Goal: Navigation & Orientation: Find specific page/section

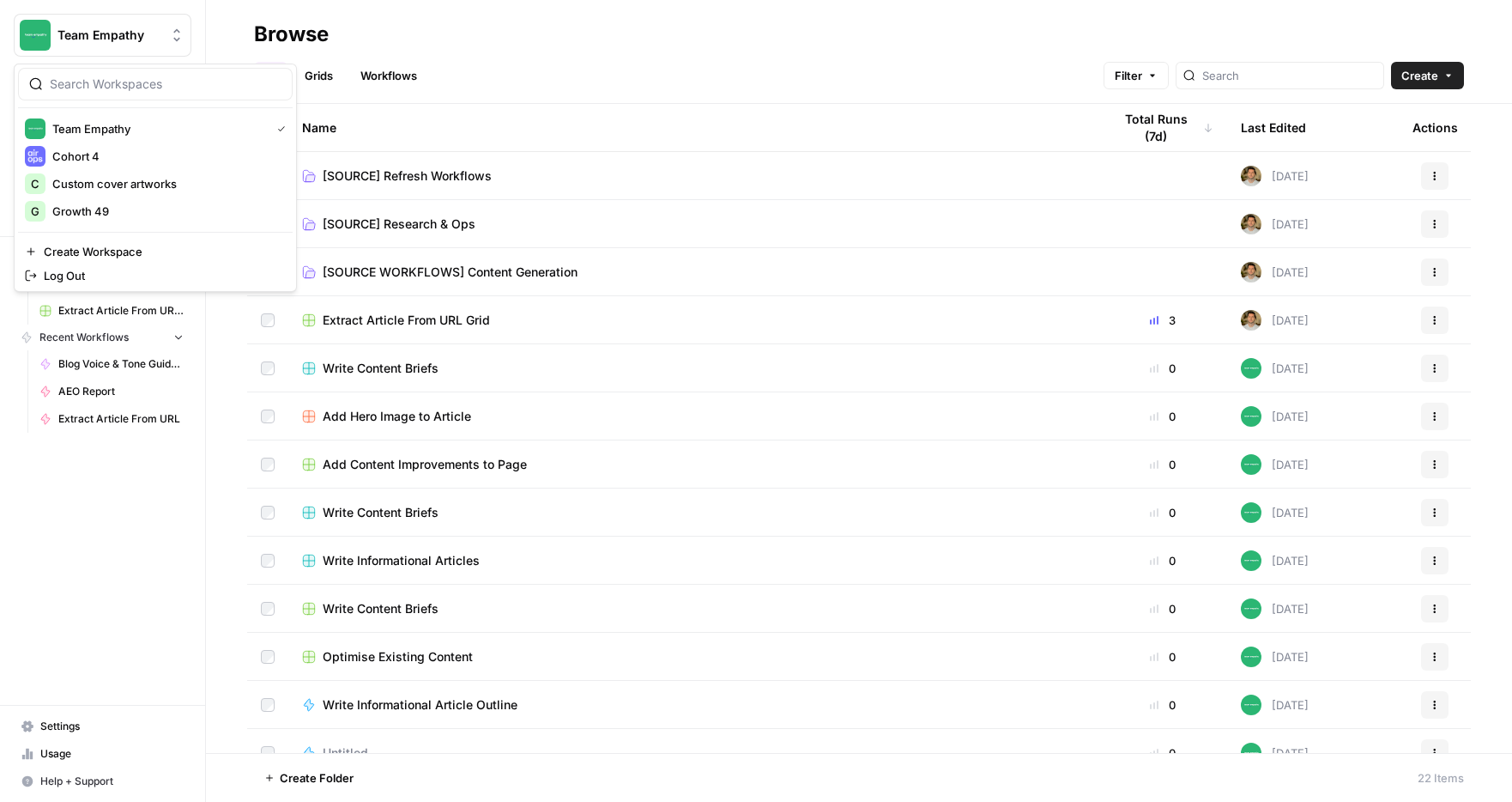
click at [113, 28] on span "Team Empathy" at bounding box center [109, 35] width 103 height 17
click at [116, 209] on span "Growth 49" at bounding box center [165, 211] width 226 height 17
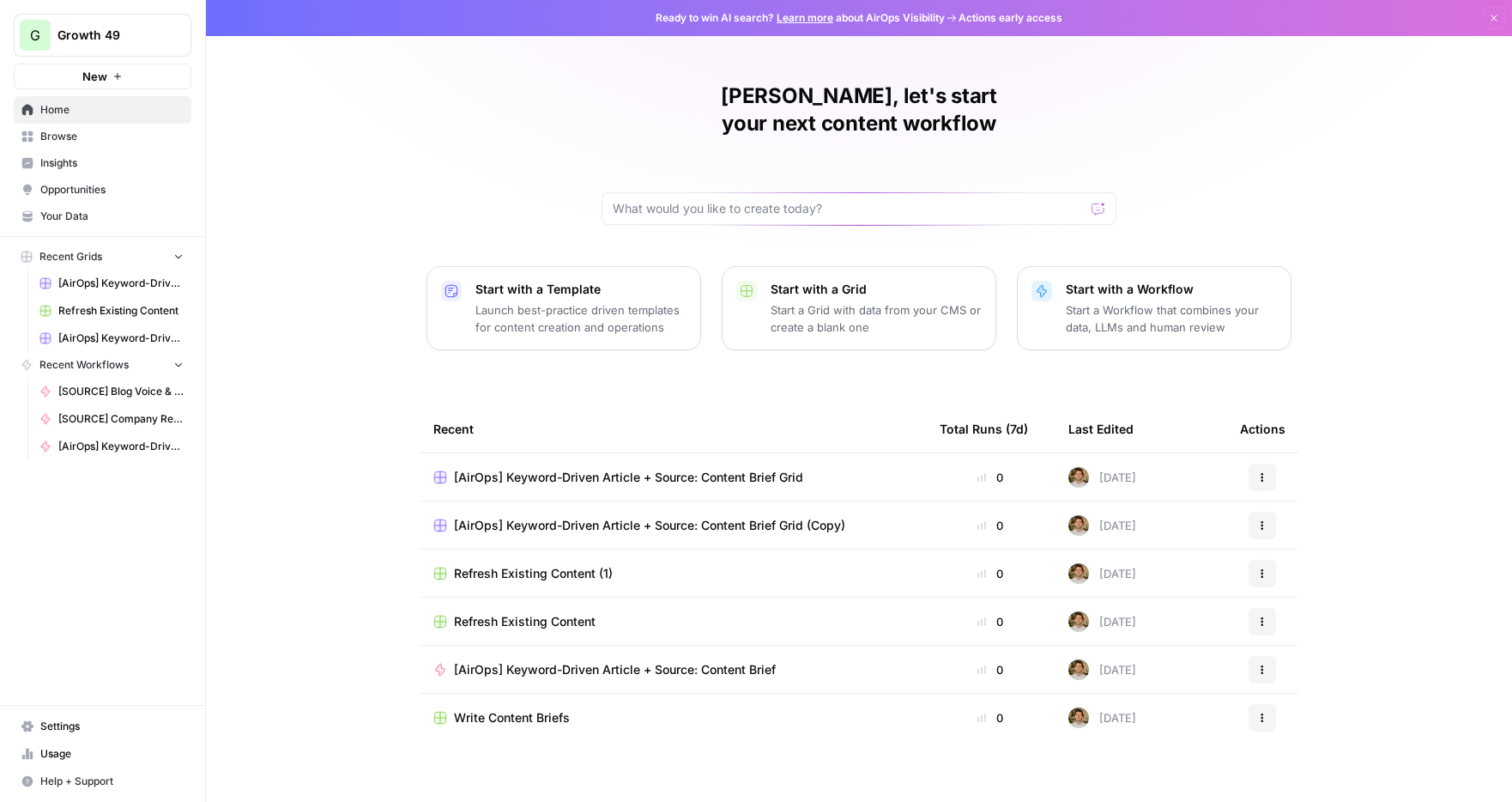
click at [89, 143] on span "Browse" at bounding box center [112, 136] width 144 height 16
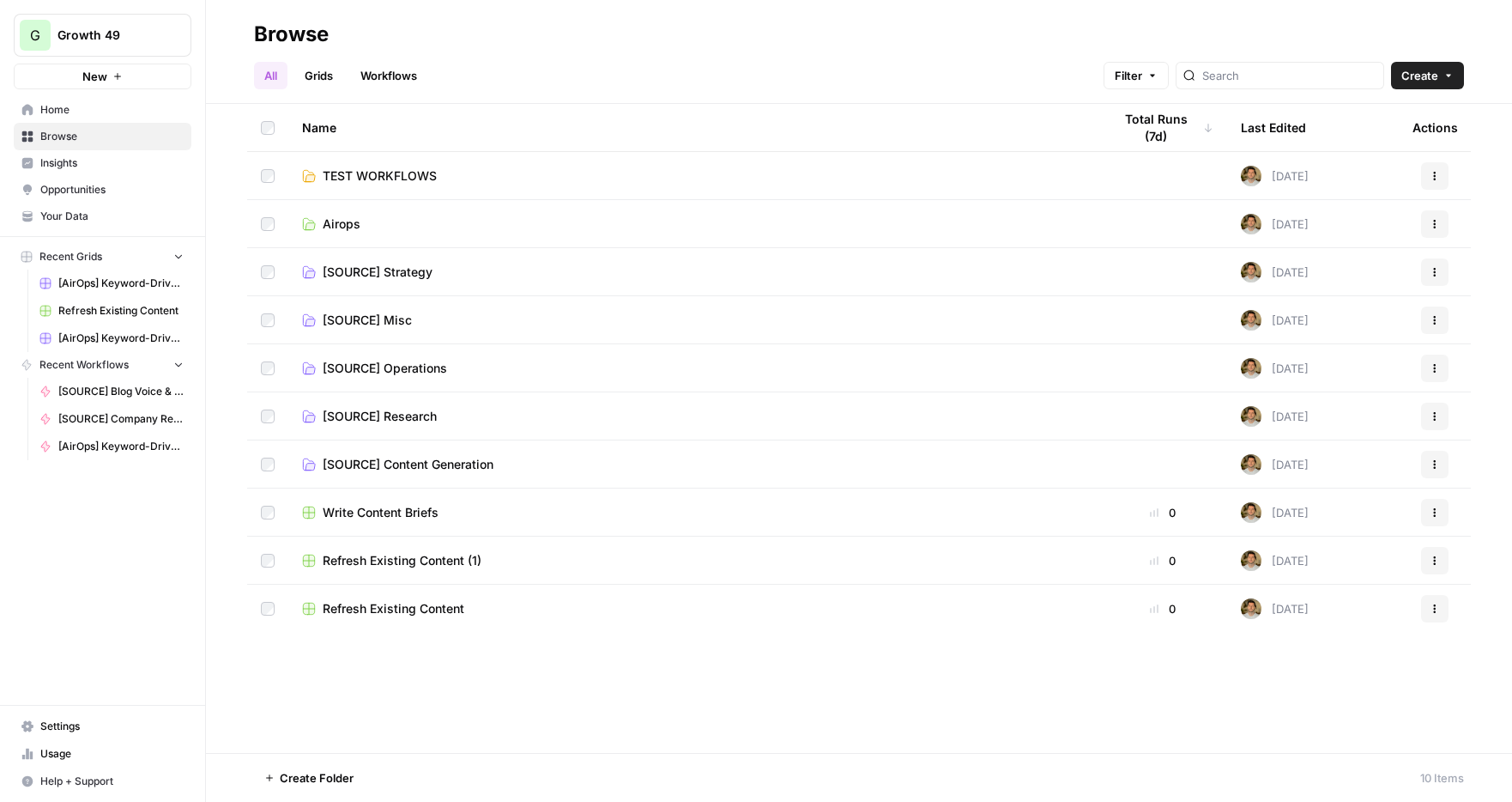
click at [443, 266] on link "[SOURCE] Strategy" at bounding box center [693, 272] width 783 height 17
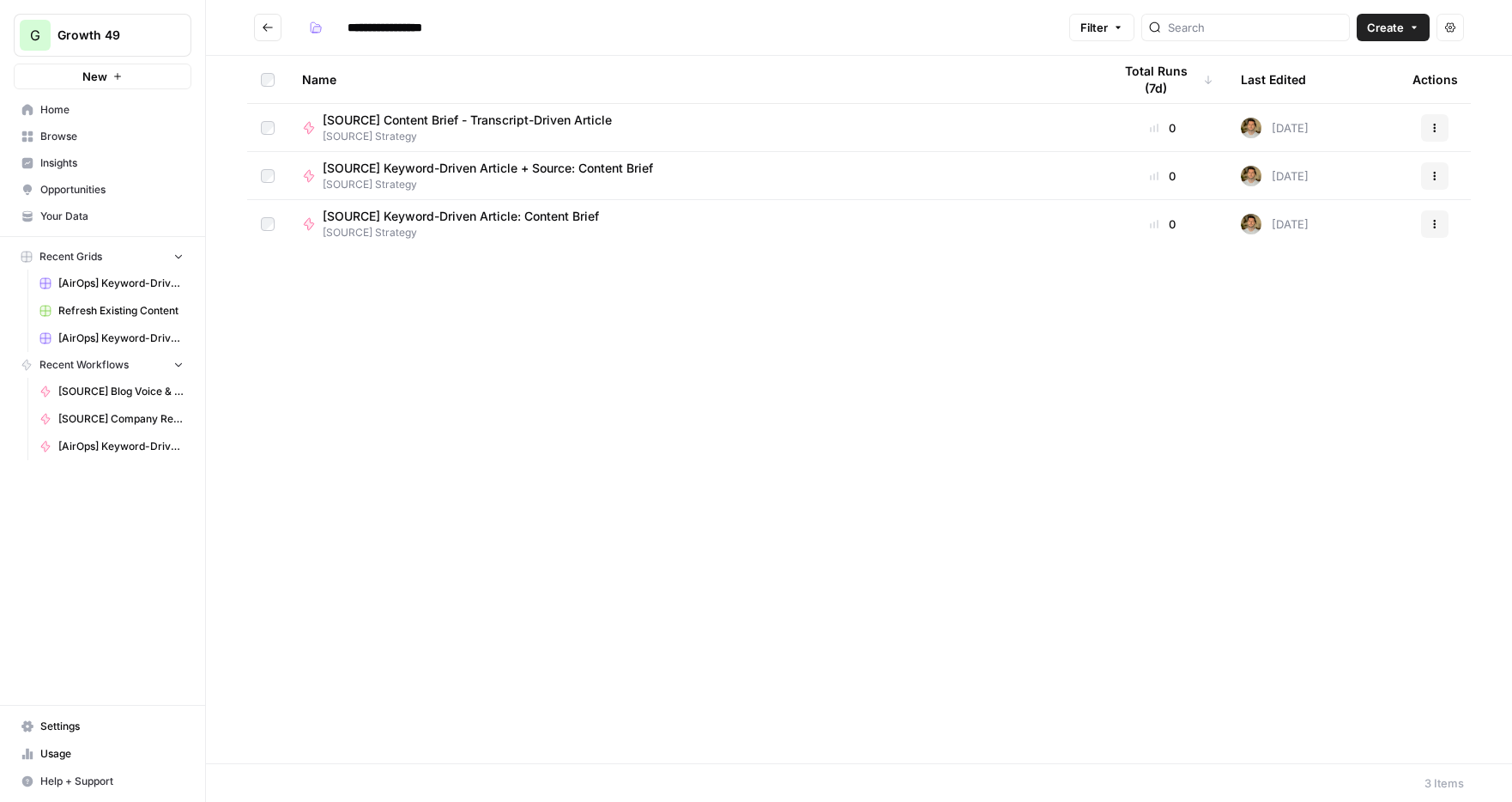
click at [265, 34] on button "Go back" at bounding box center [267, 27] width 27 height 27
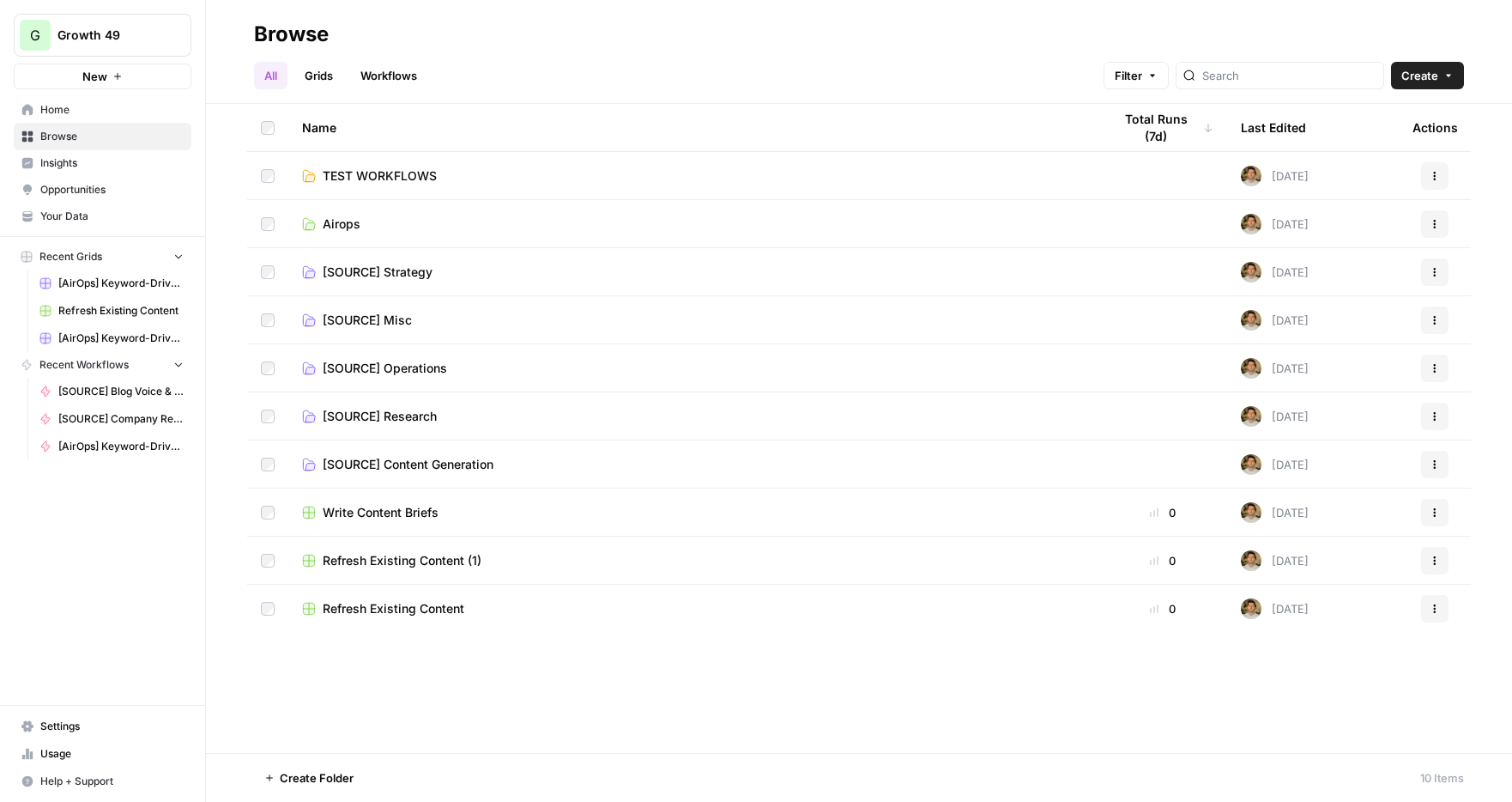
click at [428, 468] on span "[SOURCE] Content Generation" at bounding box center [407, 464] width 171 height 17
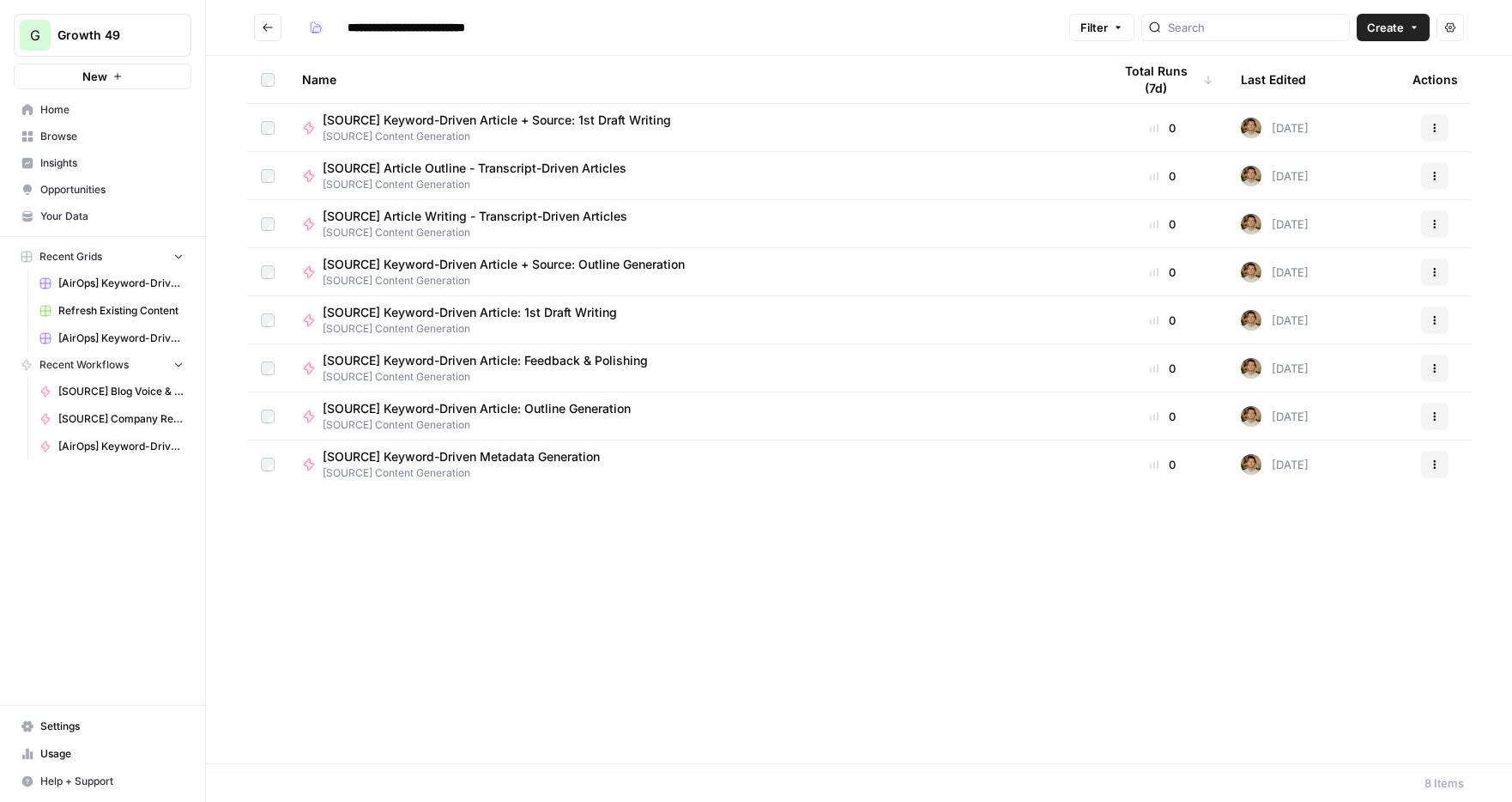
click at [269, 27] on icon "Go back" at bounding box center [267, 27] width 10 height 7
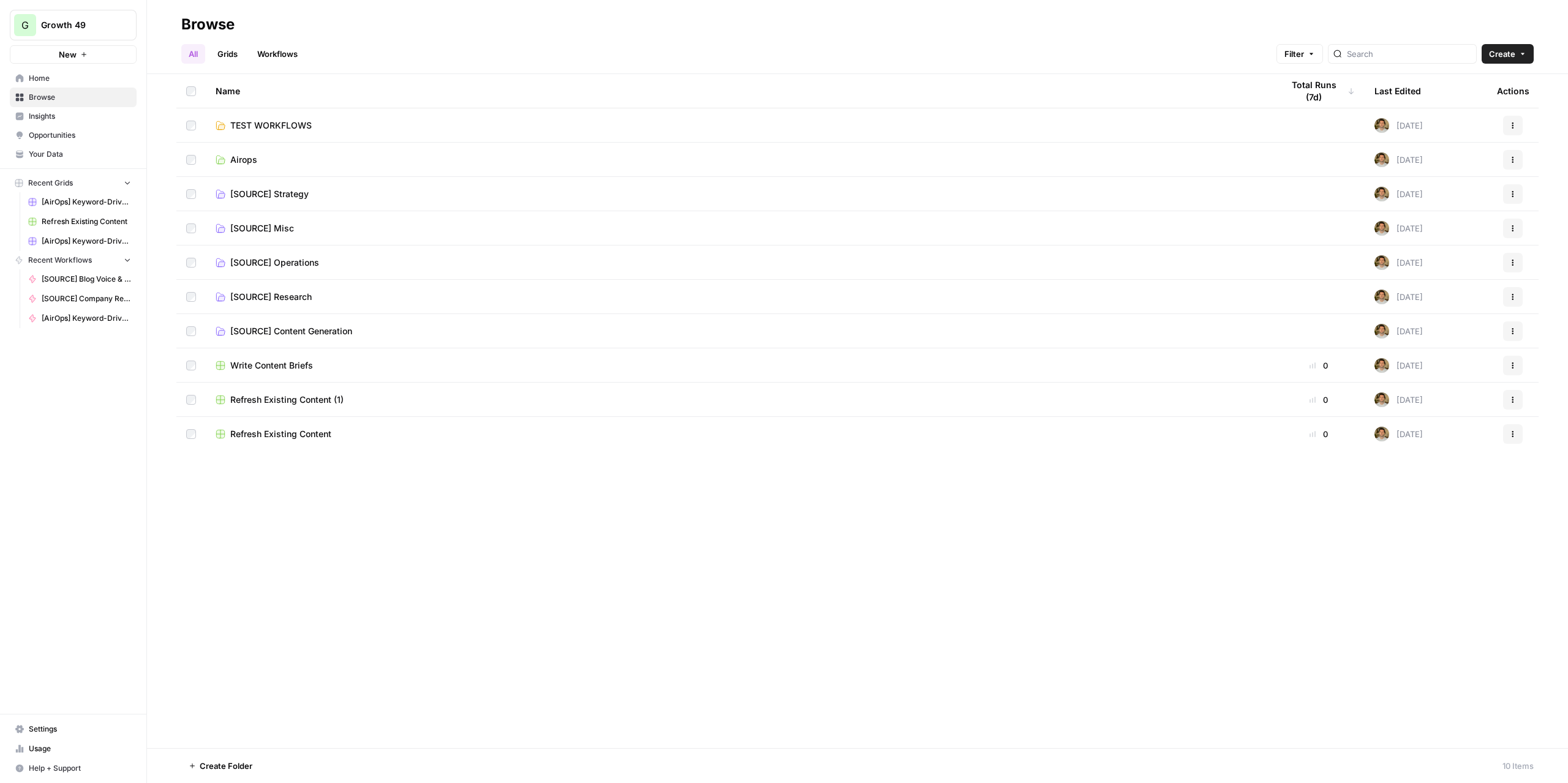
click at [282, 303] on td "[SOURCE] Research" at bounding box center [739, 296] width 1067 height 34
click at [282, 296] on span "[SOURCE] Research" at bounding box center [270, 296] width 82 height 12
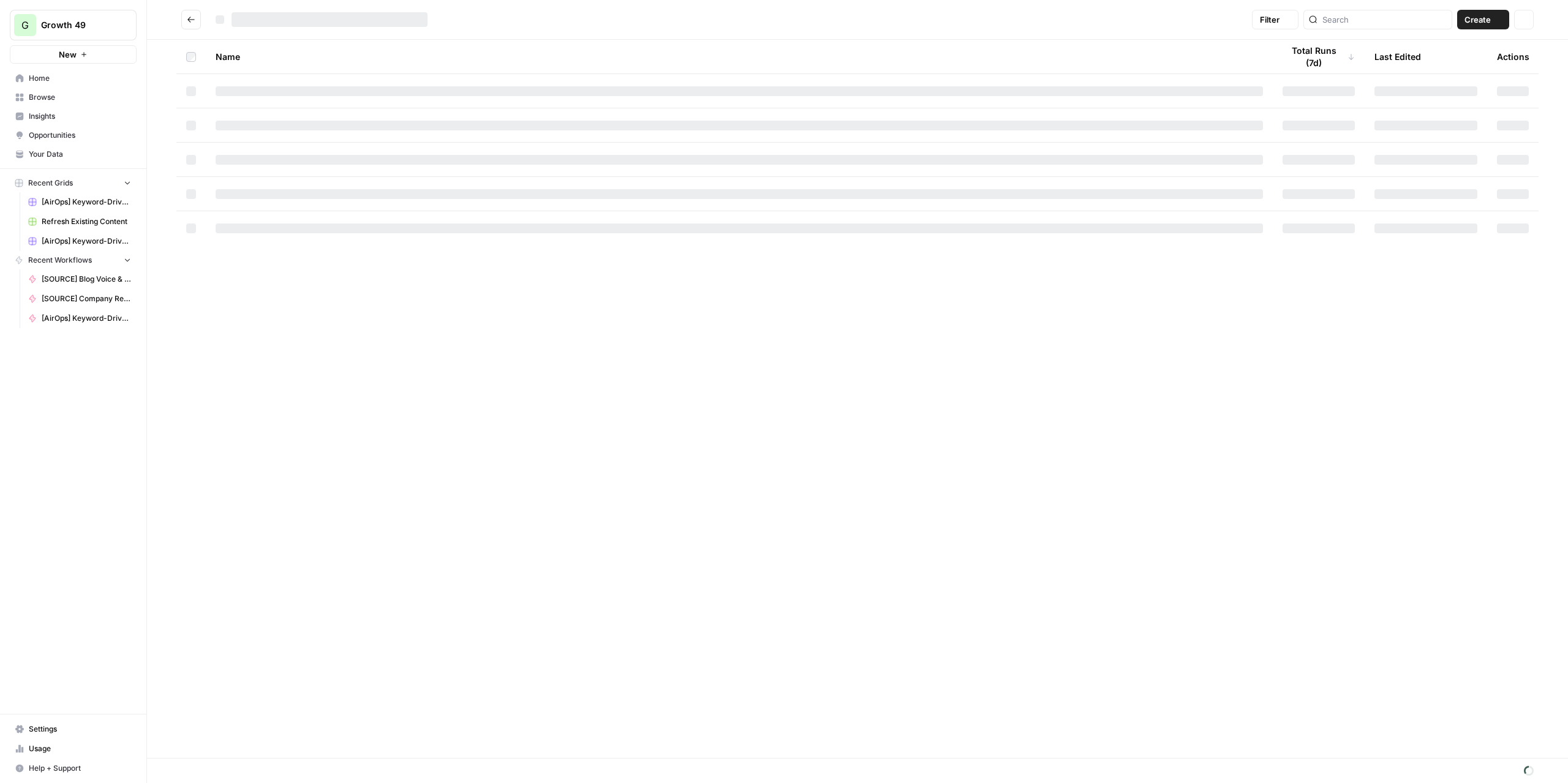
click at [282, 296] on div "Name Total Runs (7d) Last Edited Actions" at bounding box center [857, 399] width 1421 height 718
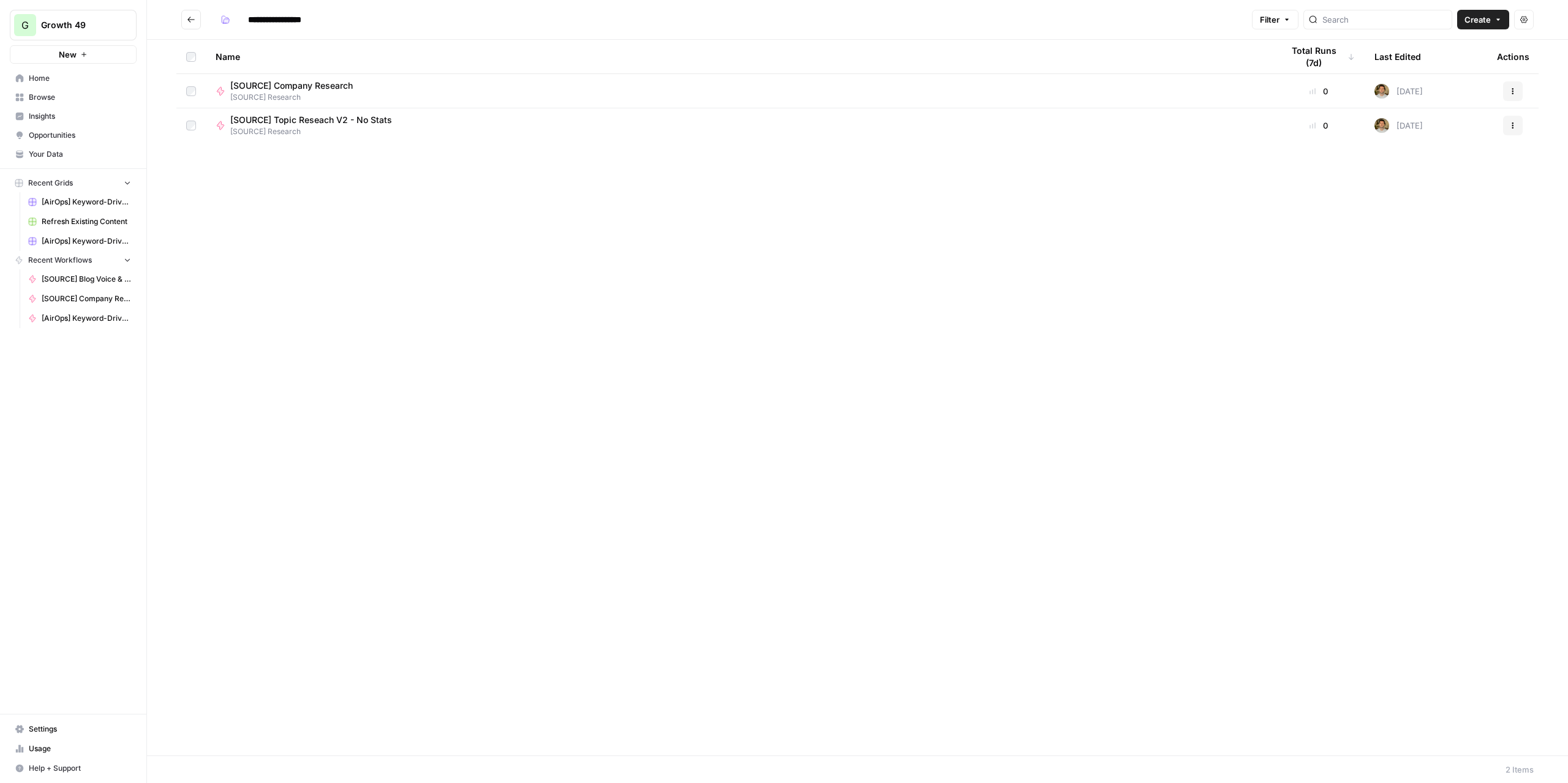
click at [181, 16] on header "**********" at bounding box center [857, 20] width 1421 height 40
click at [184, 20] on button "Go back" at bounding box center [191, 20] width 20 height 20
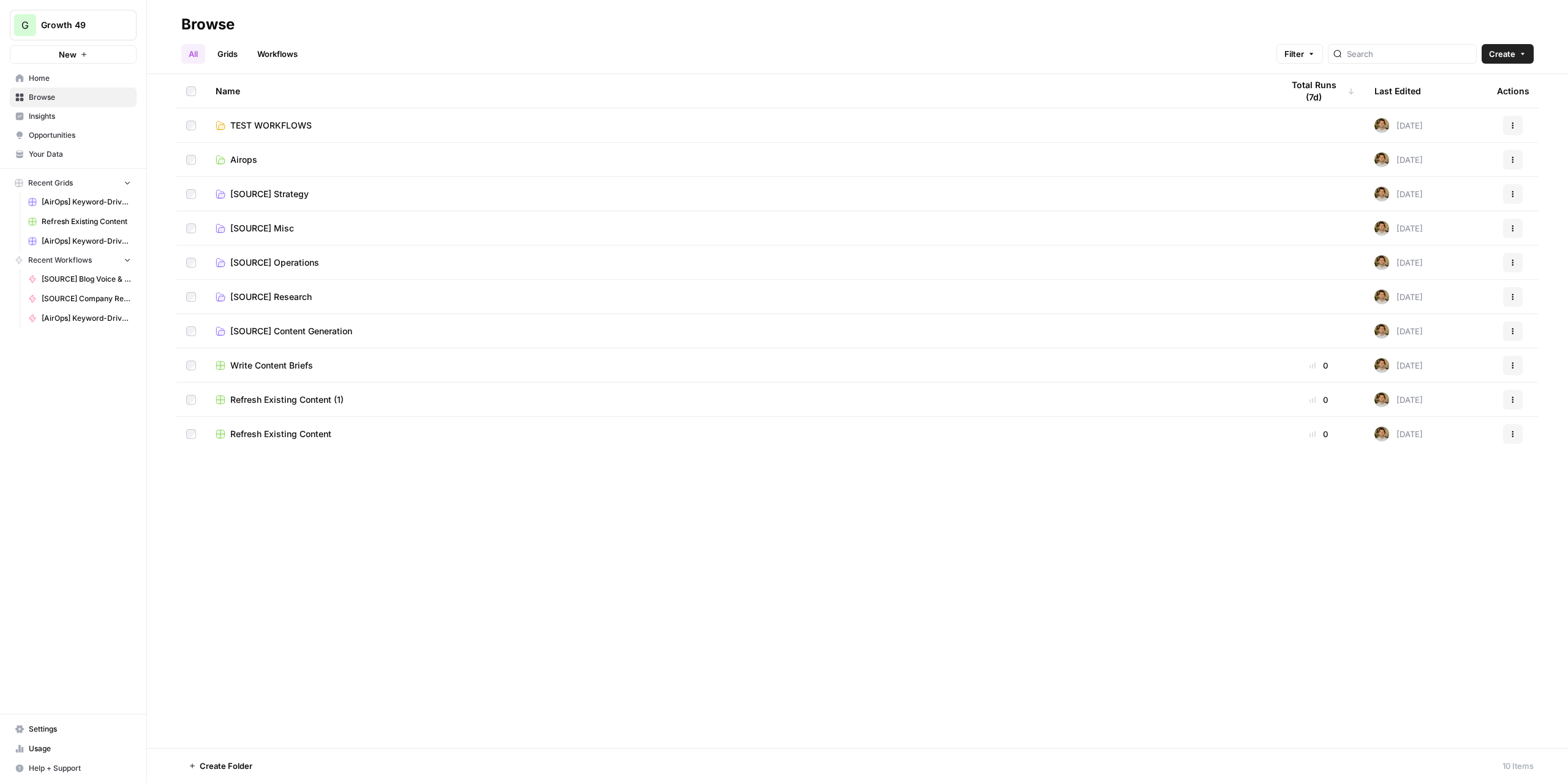
click at [331, 434] on div "Refresh Existing Content" at bounding box center [739, 434] width 1047 height 12
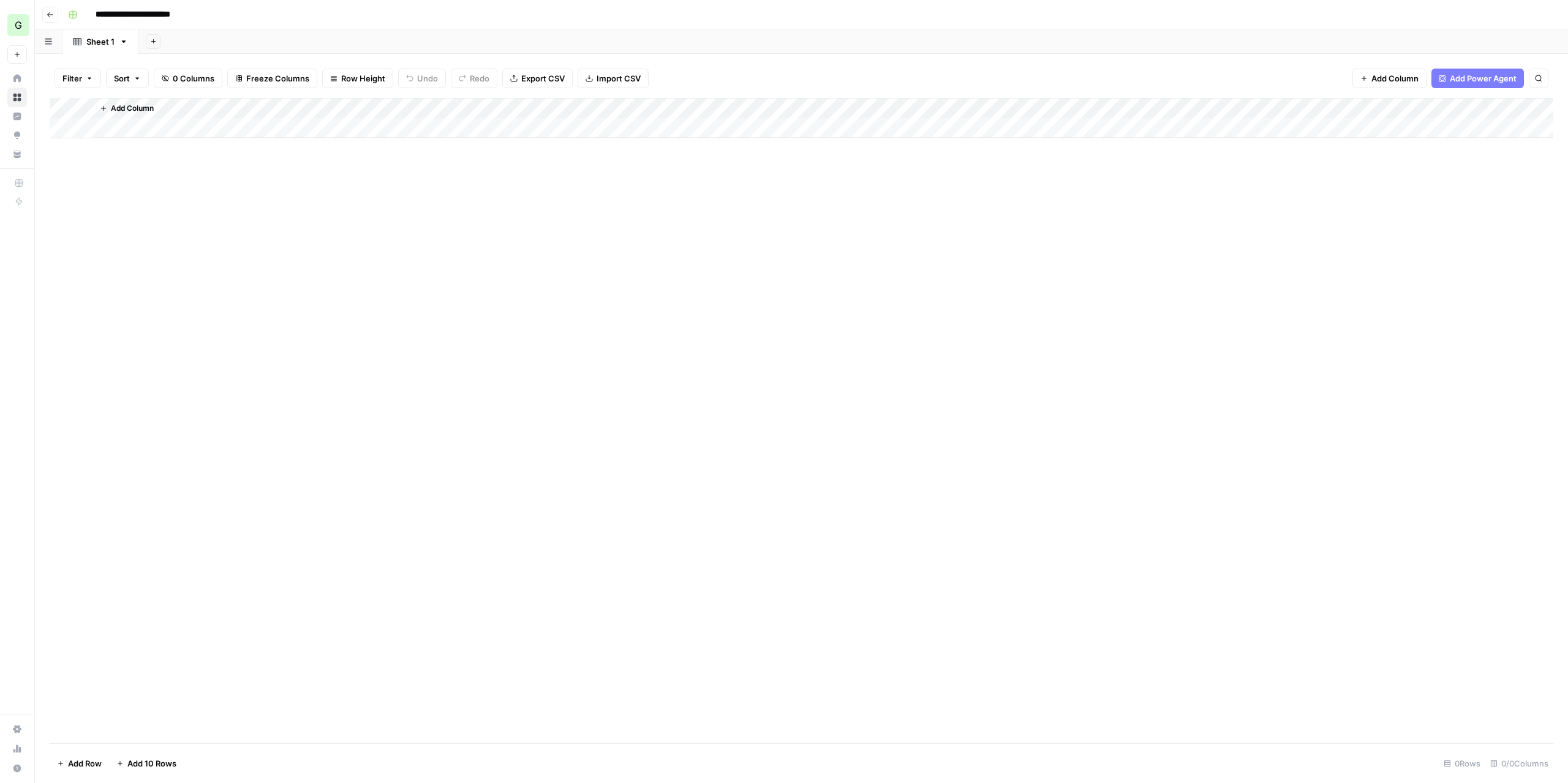
click at [55, 18] on button "Go back" at bounding box center [50, 14] width 16 height 16
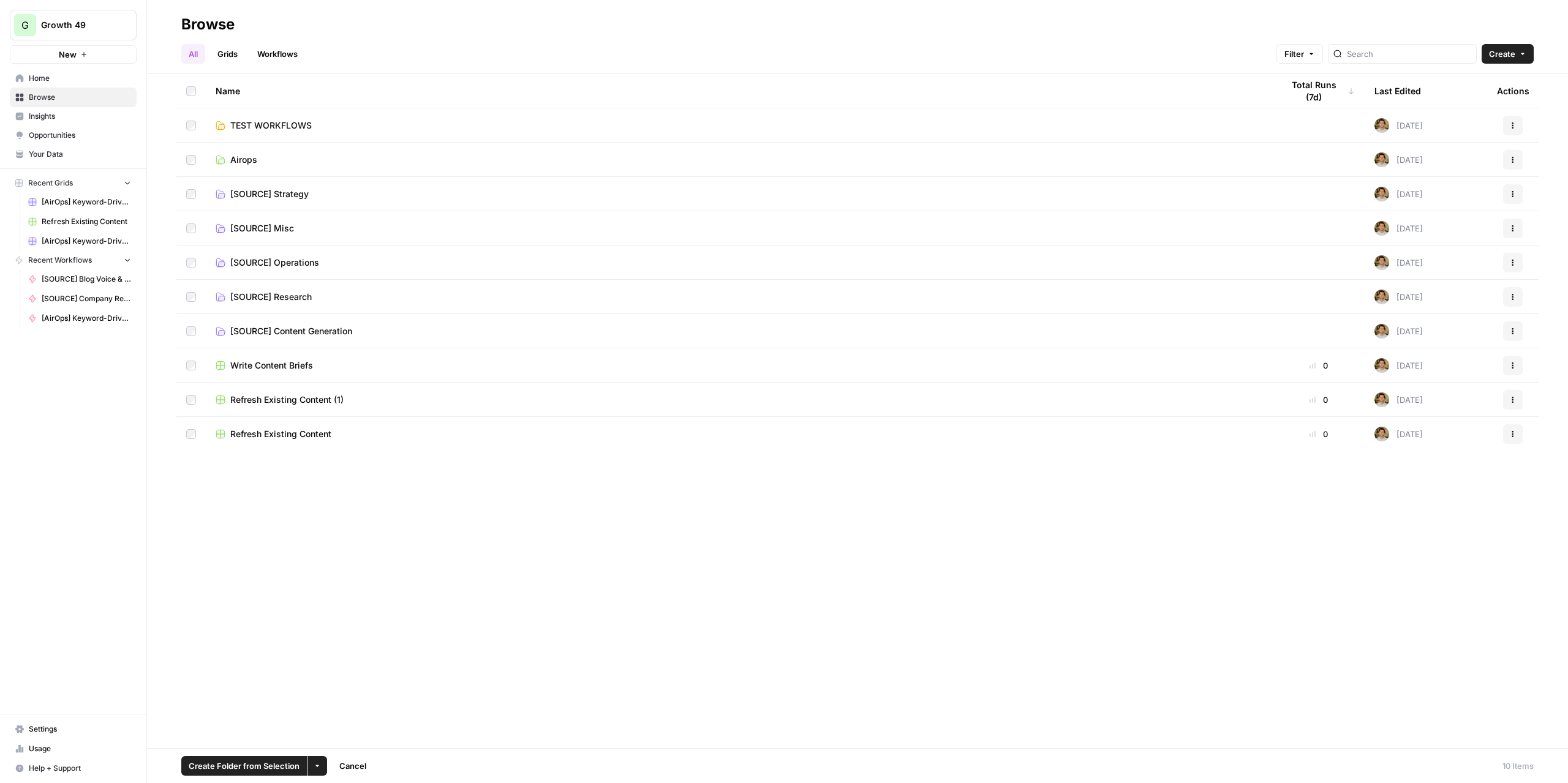
click at [189, 392] on td at bounding box center [191, 400] width 29 height 34
click at [318, 571] on icon "button" at bounding box center [317, 765] width 7 height 7
click at [319, 571] on icon "button" at bounding box center [321, 737] width 8 height 8
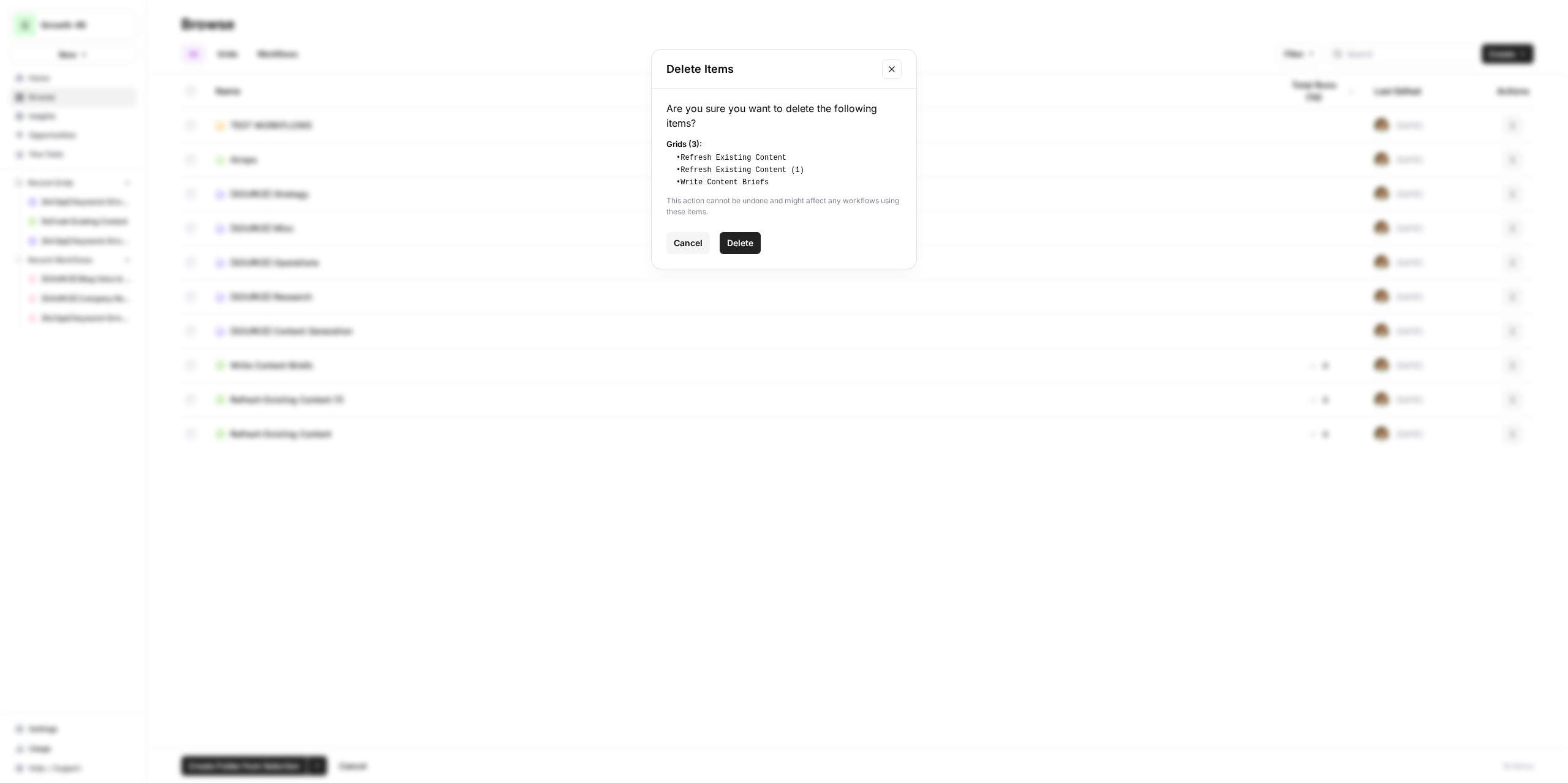
click at [756, 232] on button "Delete" at bounding box center [740, 243] width 41 height 22
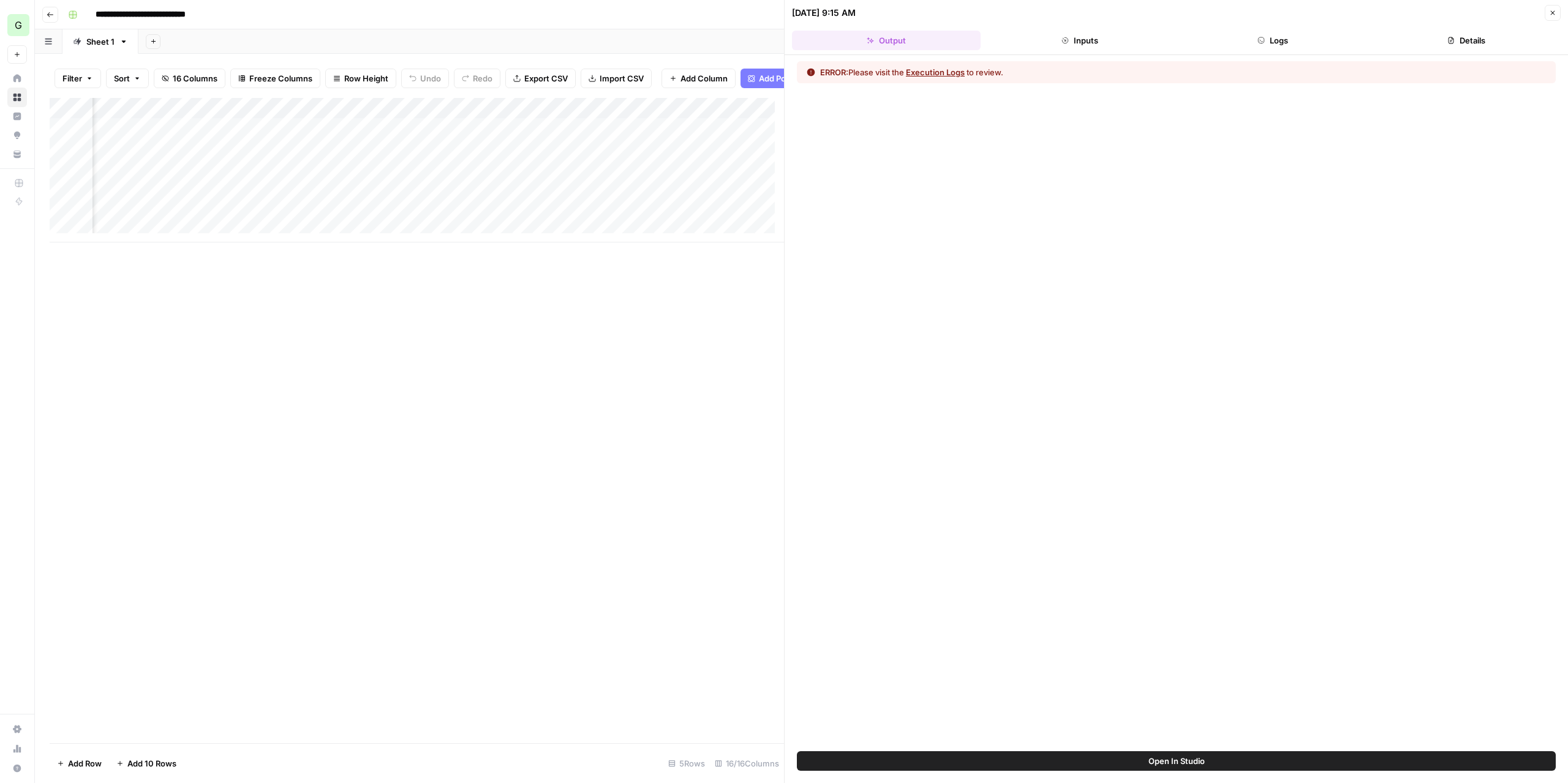
scroll to position [0, 595]
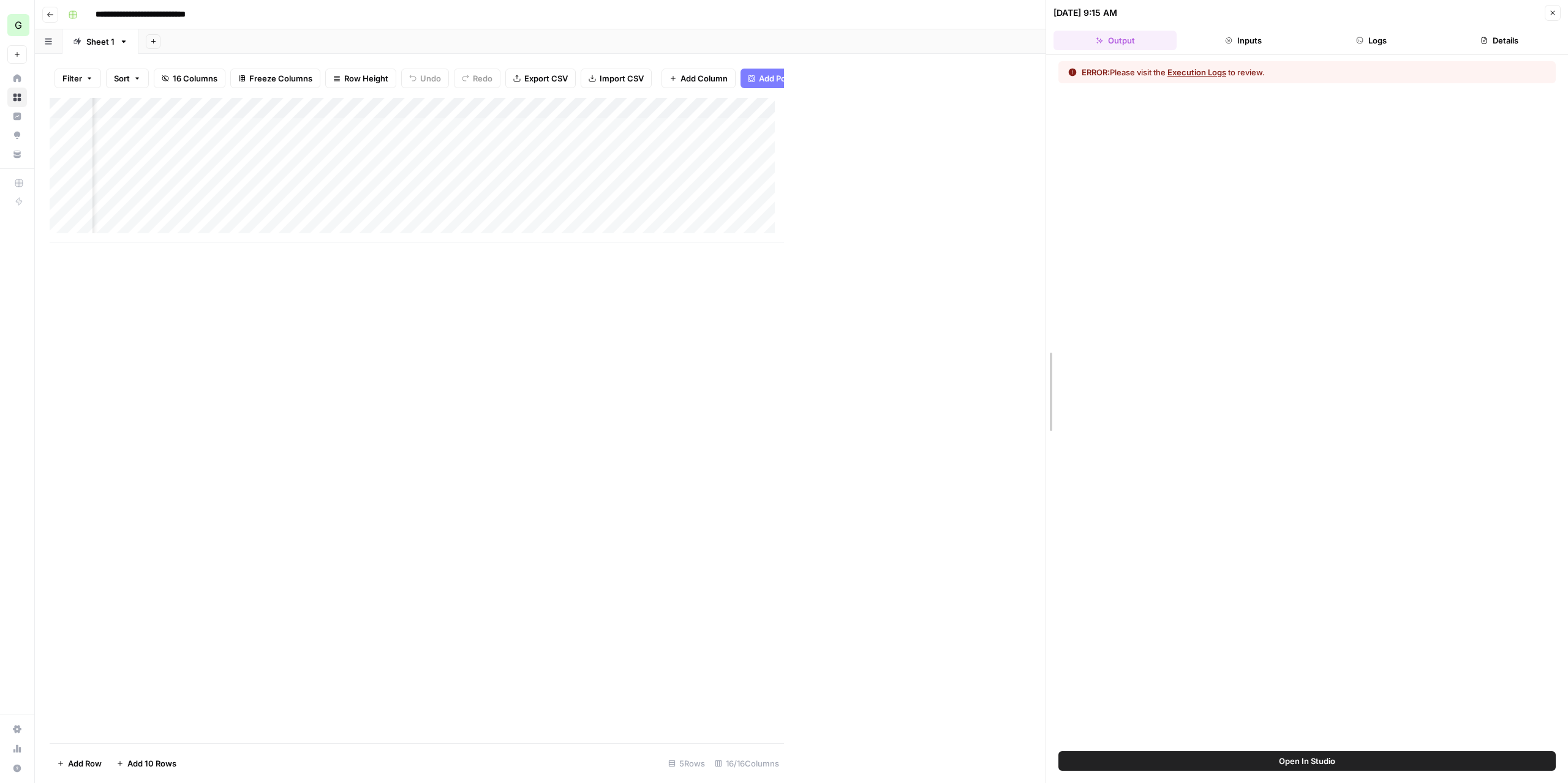
drag, startPoint x: 781, startPoint y: 219, endPoint x: 1043, endPoint y: 230, distance: 262.2
click at [1043, 230] on div at bounding box center [1046, 391] width 12 height 783
drag, startPoint x: 787, startPoint y: 362, endPoint x: 1112, endPoint y: 355, distance: 325.1
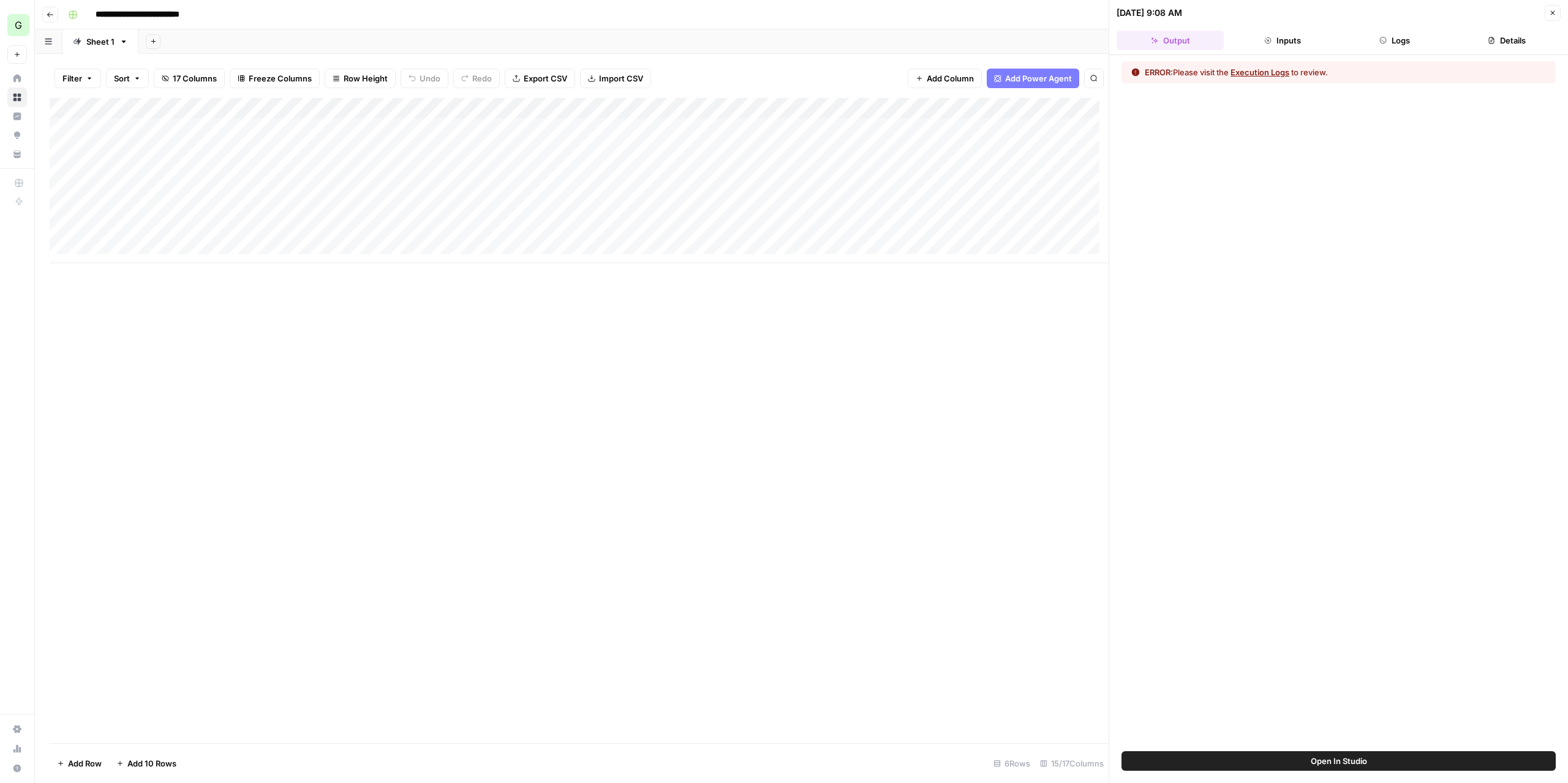
drag, startPoint x: 551, startPoint y: 264, endPoint x: 664, endPoint y: 259, distance: 113.1
click at [682, 259] on div "Add Column" at bounding box center [579, 421] width 1059 height 645
